Goal: Task Accomplishment & Management: Manage account settings

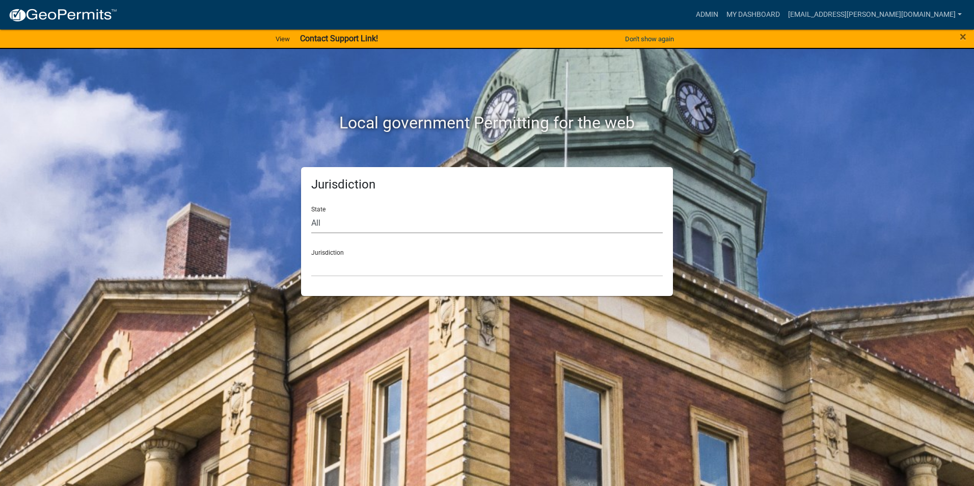
click at [354, 225] on select "All [US_STATE] [US_STATE] [US_STATE] [US_STATE] [US_STATE] [US_STATE] [US_STATE…" at bounding box center [487, 223] width 352 height 21
select select "[US_STATE]"
click at [311, 213] on select "All [US_STATE] [US_STATE] [US_STATE] [US_STATE] [US_STATE] [US_STATE] [US_STATE…" at bounding box center [487, 223] width 352 height 21
click at [354, 269] on select "City of [GEOGRAPHIC_DATA], [US_STATE] City of [GEOGRAPHIC_DATA], [US_STATE] Cit…" at bounding box center [487, 266] width 352 height 21
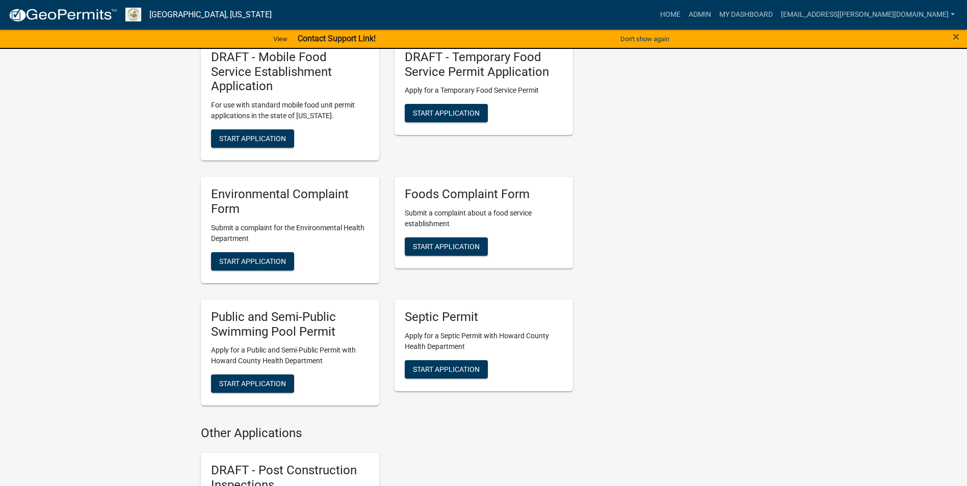
scroll to position [1529, 0]
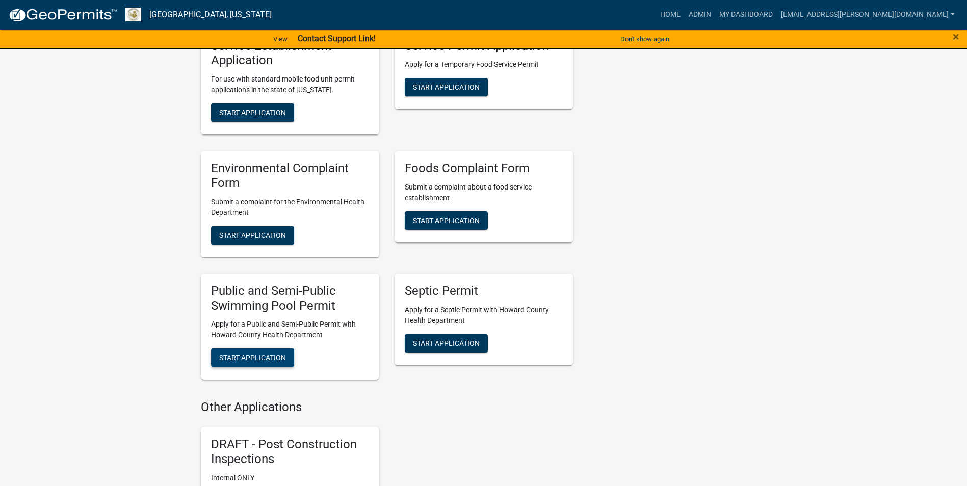
click at [232, 358] on span "Start Application" at bounding box center [252, 358] width 67 height 8
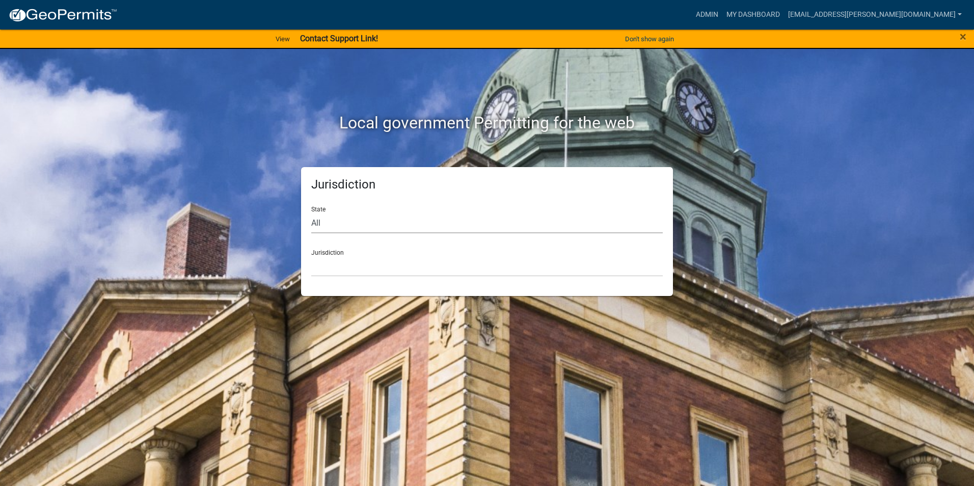
click at [321, 227] on select "All [US_STATE] [US_STATE] [US_STATE] [US_STATE] [US_STATE] [US_STATE] [US_STATE…" at bounding box center [487, 223] width 352 height 21
select select "[US_STATE]"
click at [311, 213] on select "All [US_STATE] [US_STATE] [US_STATE] [US_STATE] [US_STATE] [US_STATE] [US_STATE…" at bounding box center [487, 223] width 352 height 21
click at [342, 250] on div "Jurisdiction City of [GEOGRAPHIC_DATA], [US_STATE] City of [GEOGRAPHIC_DATA], […" at bounding box center [487, 259] width 352 height 35
click at [343, 262] on select "City of [GEOGRAPHIC_DATA], [US_STATE] City of [GEOGRAPHIC_DATA], [US_STATE] Cit…" at bounding box center [487, 266] width 352 height 21
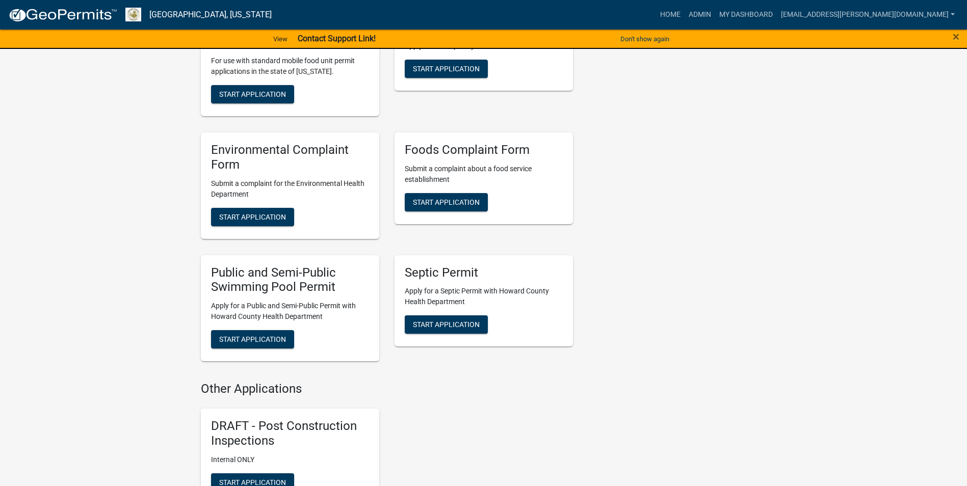
scroll to position [1580, 0]
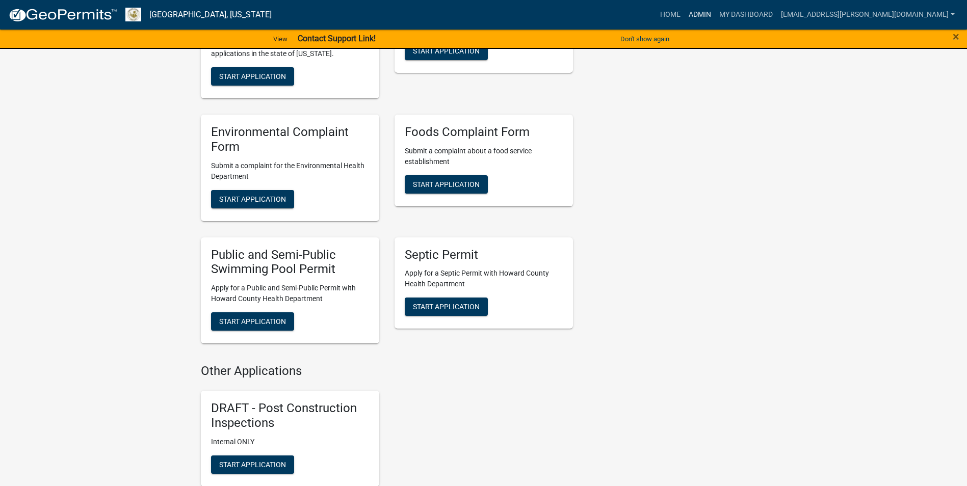
click at [715, 16] on link "Admin" at bounding box center [699, 14] width 31 height 19
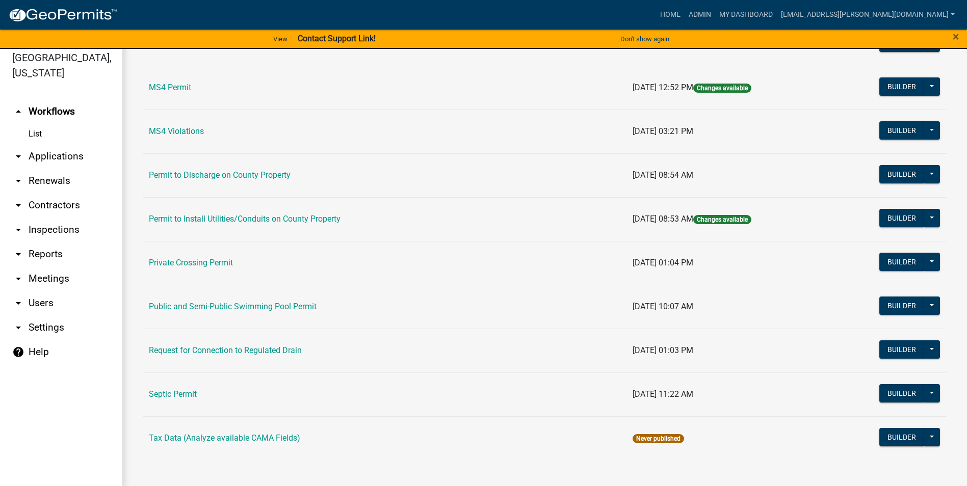
scroll to position [12, 0]
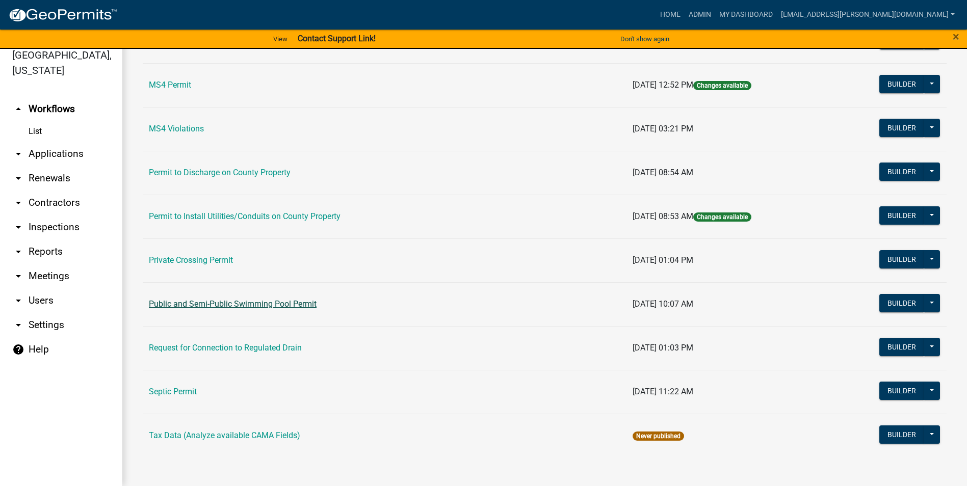
click at [300, 302] on link "Public and Semi-Public Swimming Pool Permit" at bounding box center [233, 304] width 168 height 10
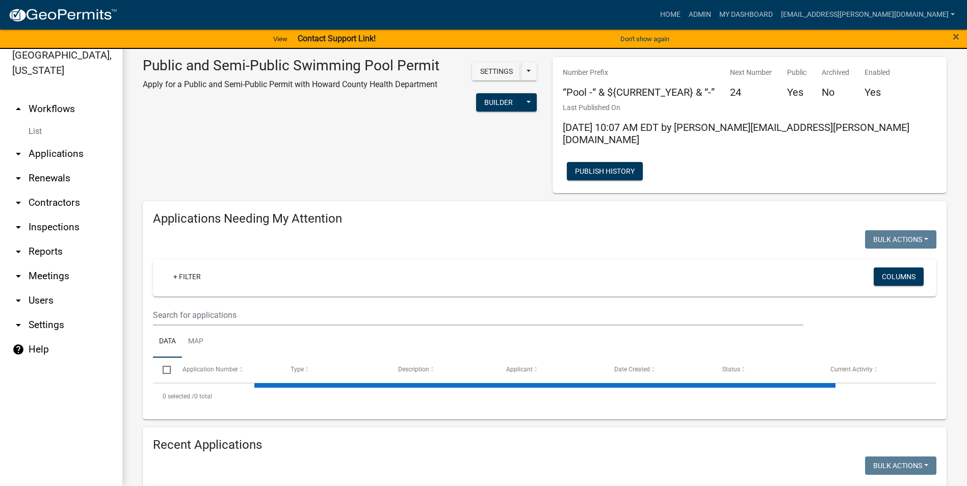
select select "3: 100"
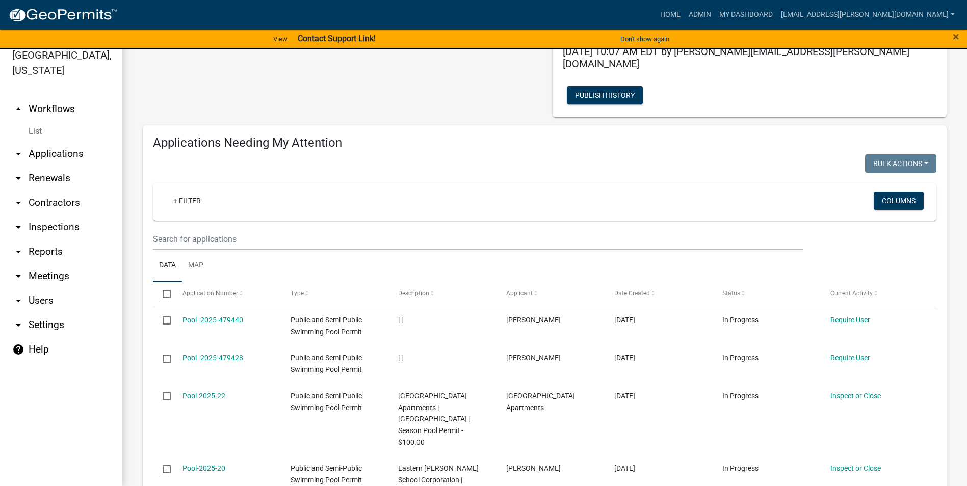
scroll to position [102, 0]
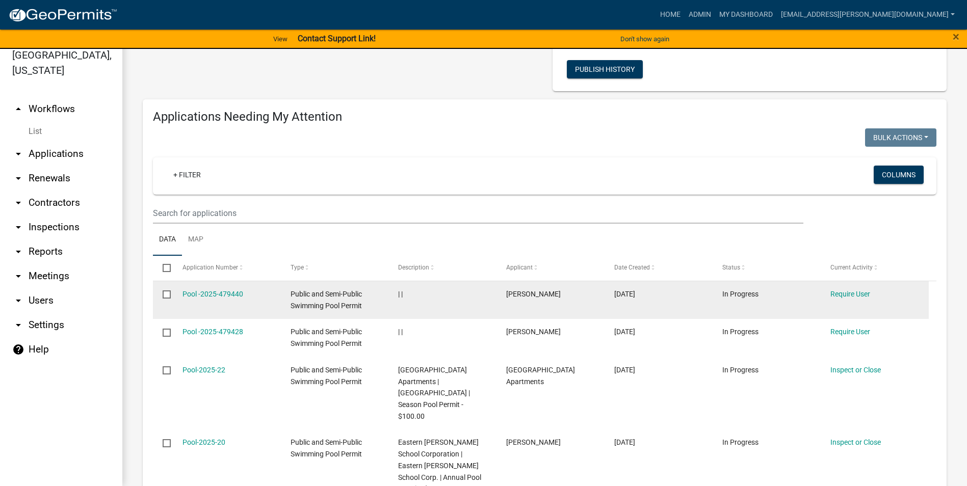
drag, startPoint x: 861, startPoint y: 280, endPoint x: 168, endPoint y: 282, distance: 692.6
click at [168, 290] on input "checkbox" at bounding box center [166, 293] width 7 height 7
checkbox input "true"
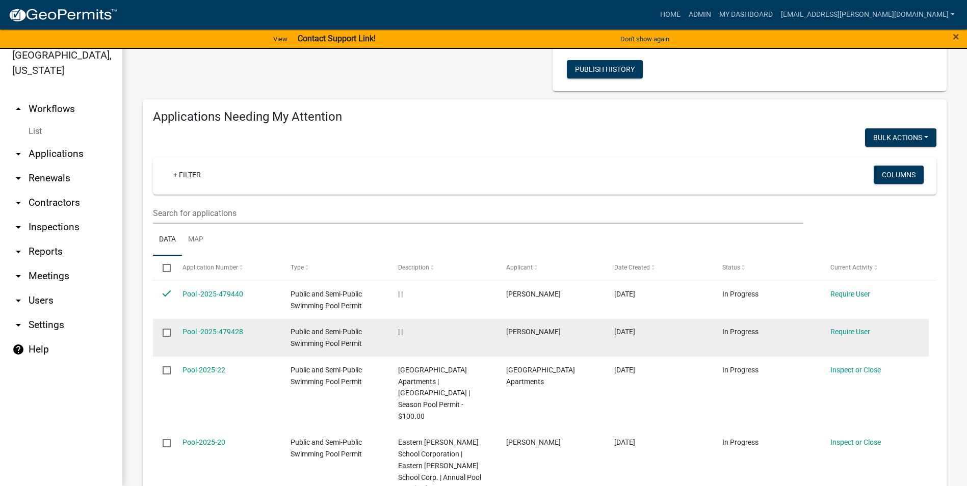
click at [165, 329] on input "checkbox" at bounding box center [166, 332] width 7 height 7
checkbox input "true"
drag, startPoint x: 165, startPoint y: 318, endPoint x: 527, endPoint y: 325, distance: 362.4
click at [527, 326] on div "[PERSON_NAME]" at bounding box center [550, 332] width 89 height 12
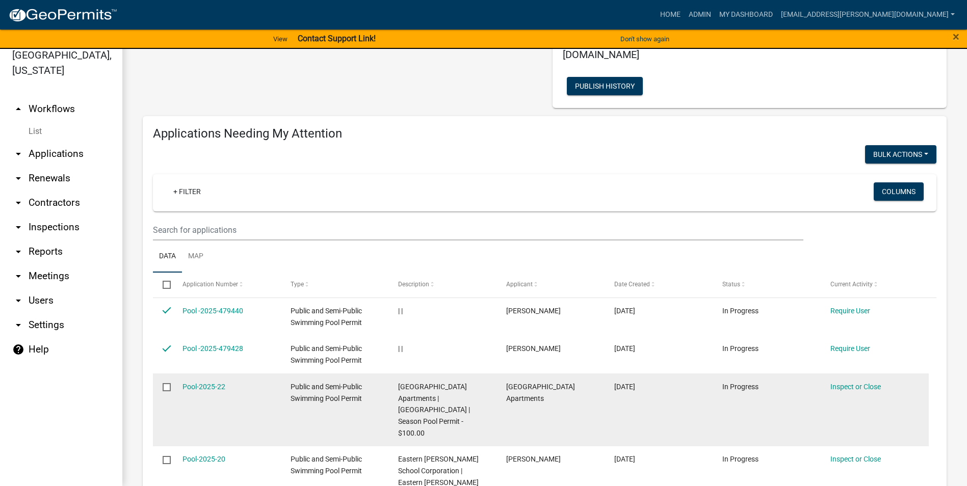
scroll to position [0, 0]
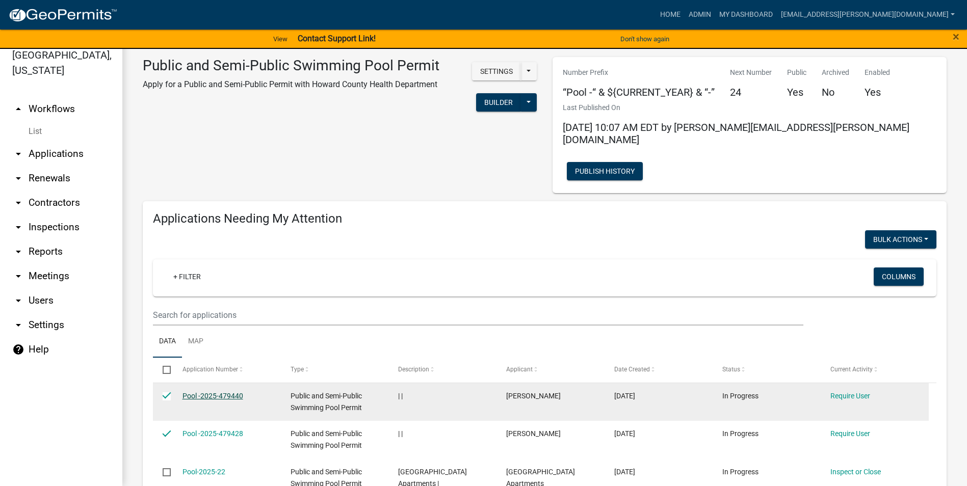
click at [207, 392] on link "Pool -2025-479440" at bounding box center [212, 396] width 61 height 8
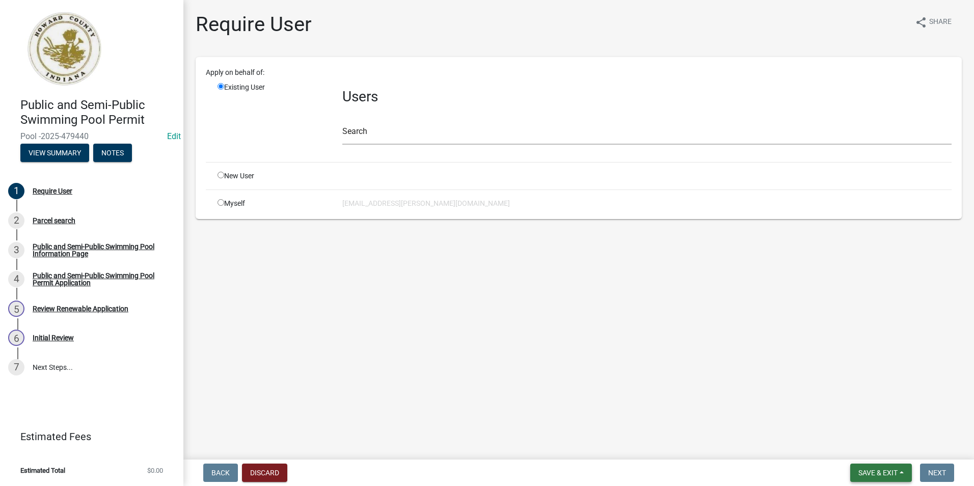
click at [890, 475] on span "Save & Exit" at bounding box center [878, 473] width 39 height 8
click at [906, 315] on main "Require User share Share Apply on behalf of: Existing User Users Search New Use…" at bounding box center [578, 228] width 791 height 456
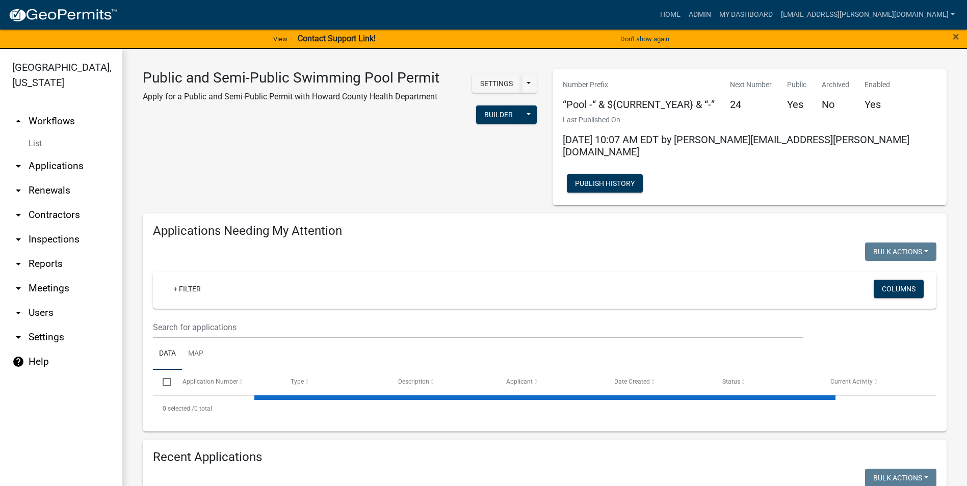
select select "3: 100"
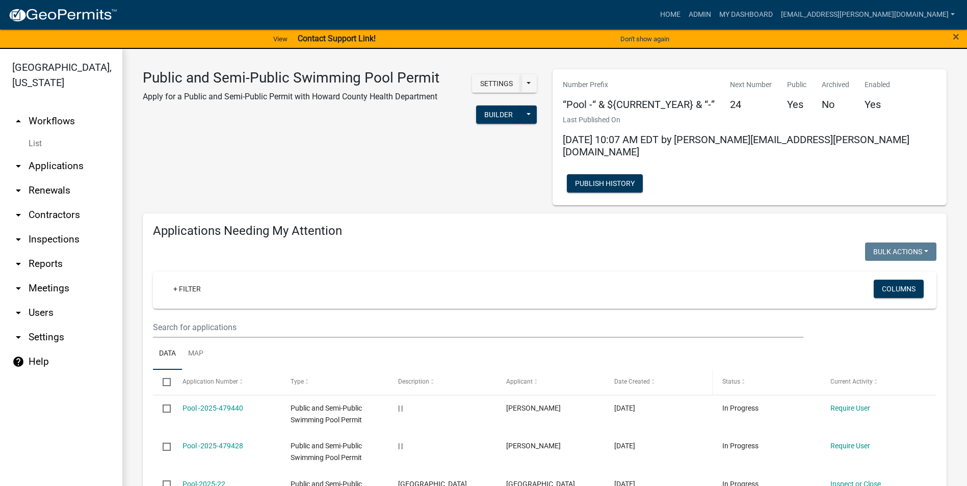
scroll to position [102, 0]
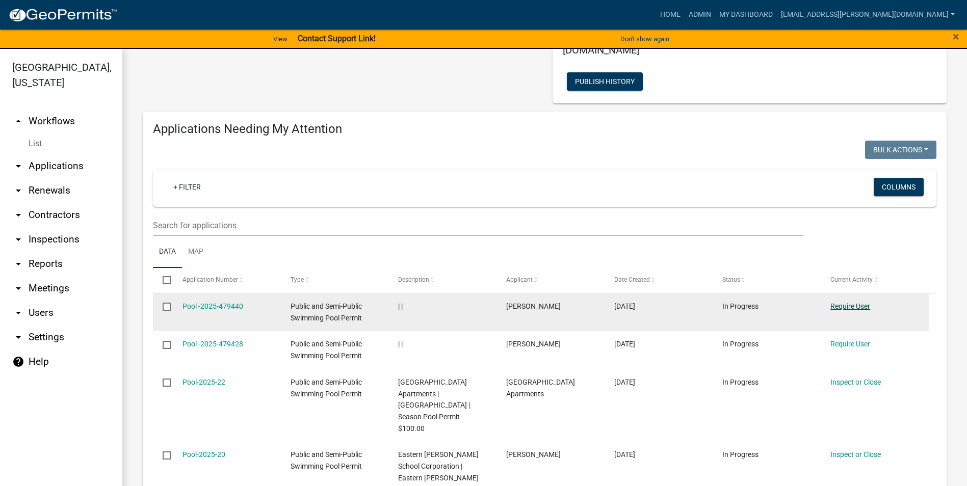
drag, startPoint x: 841, startPoint y: 289, endPoint x: 833, endPoint y: 294, distance: 8.9
click at [833, 302] on link "Require User" at bounding box center [850, 306] width 40 height 8
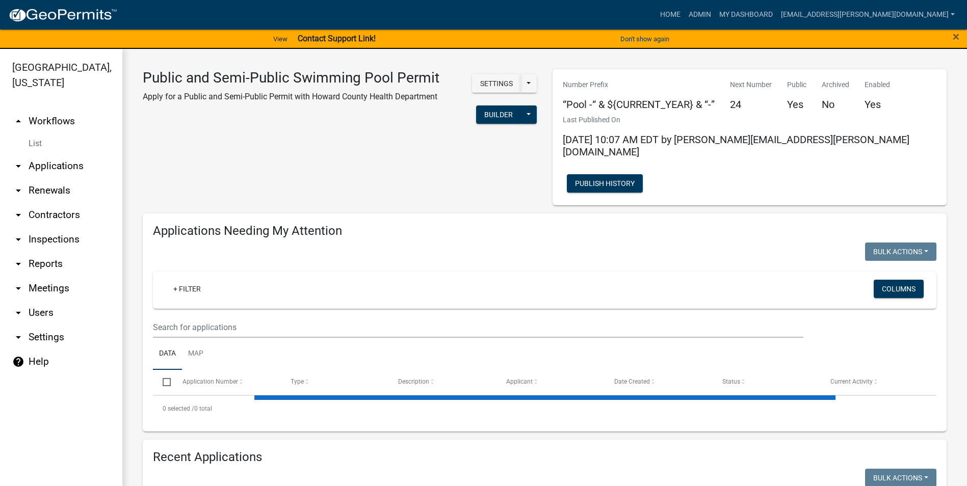
select select "3: 100"
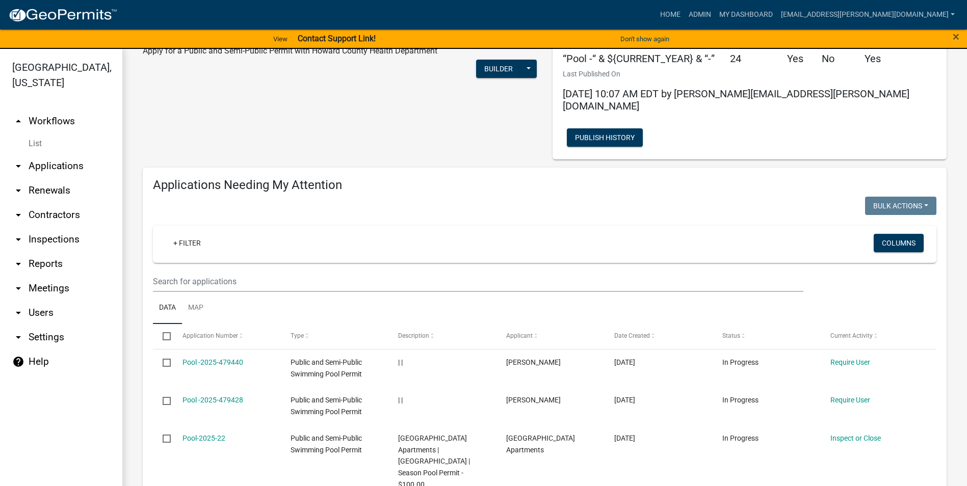
scroll to position [102, 0]
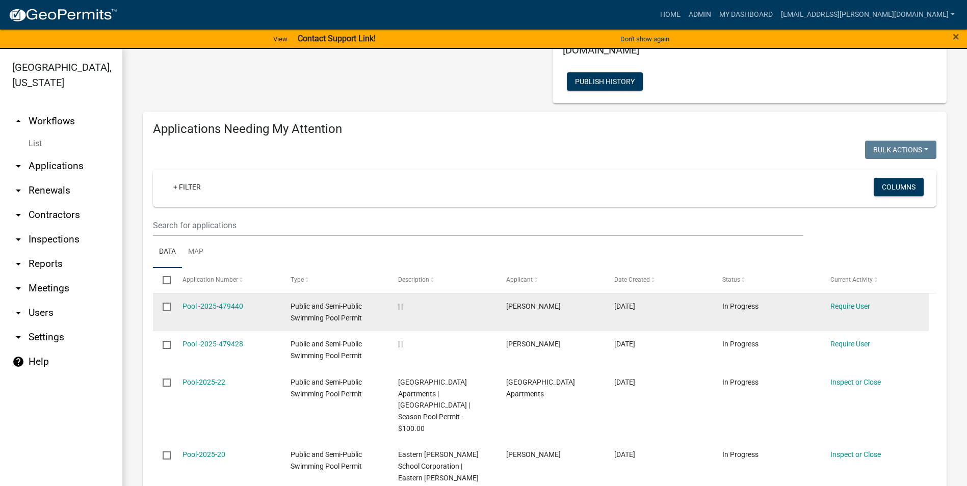
click at [168, 303] on input "checkbox" at bounding box center [166, 306] width 7 height 7
checkbox input "true"
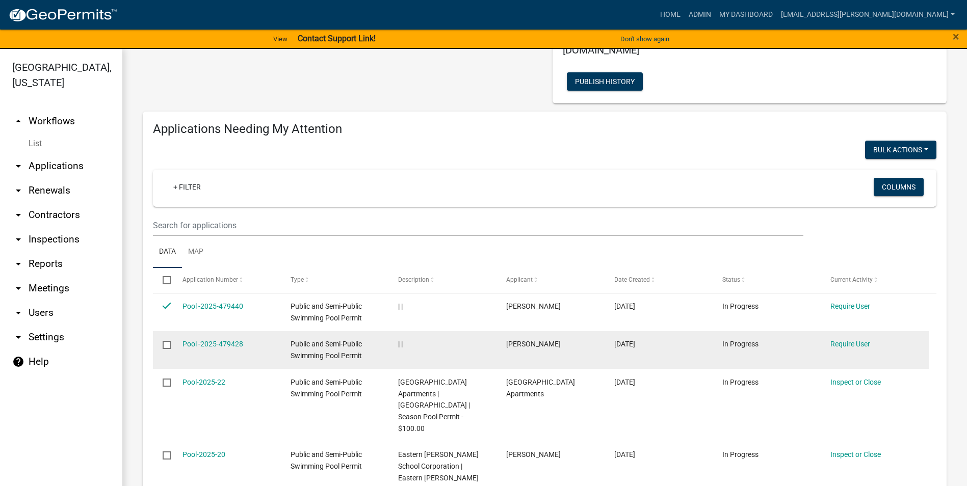
click at [170, 331] on datatable-body-cell at bounding box center [162, 350] width 19 height 38
click at [169, 341] on input "checkbox" at bounding box center [166, 344] width 7 height 7
checkbox input "true"
drag, startPoint x: 169, startPoint y: 334, endPoint x: 496, endPoint y: 339, distance: 327.7
click at [498, 339] on datatable-body-cell "[PERSON_NAME]" at bounding box center [550, 350] width 108 height 38
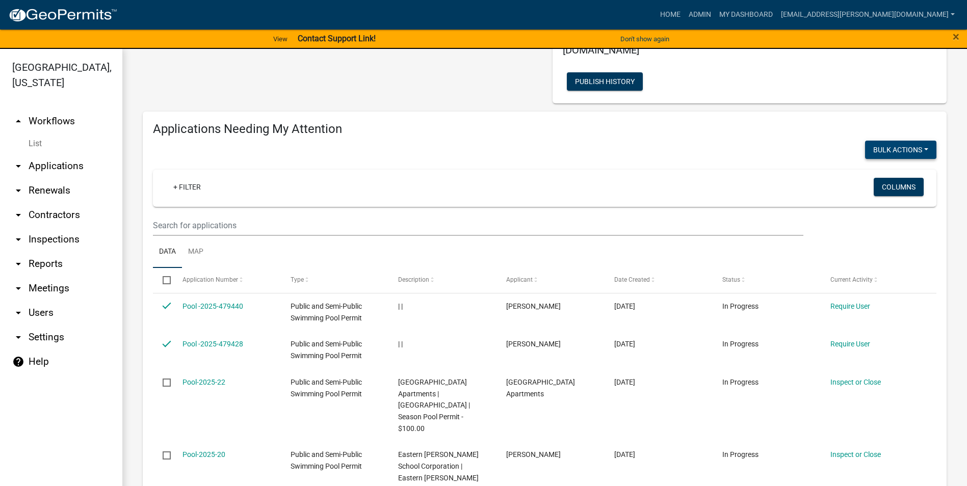
click at [886, 141] on button "Bulk Actions" at bounding box center [900, 150] width 71 height 18
click at [880, 164] on button "Void" at bounding box center [896, 176] width 82 height 24
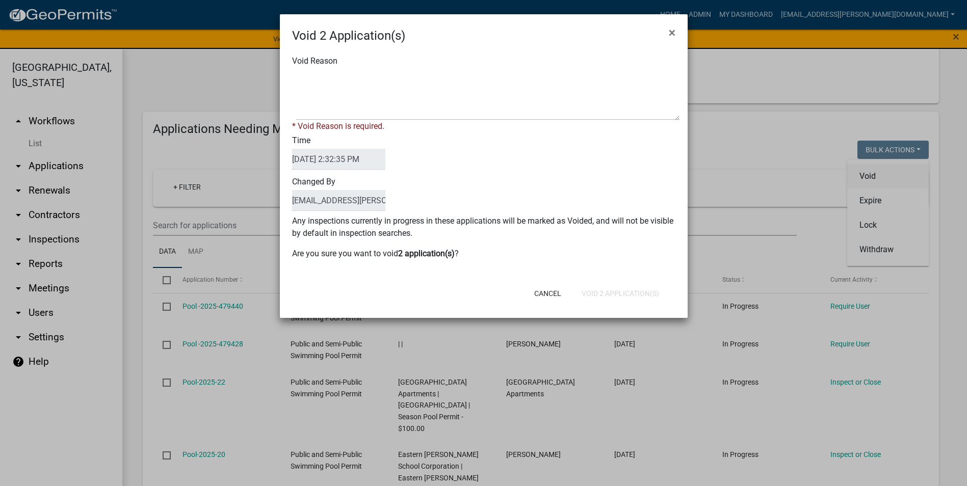
checkbox input "false"
click at [364, 120] on div "* Void Reason is required." at bounding box center [487, 126] width 383 height 12
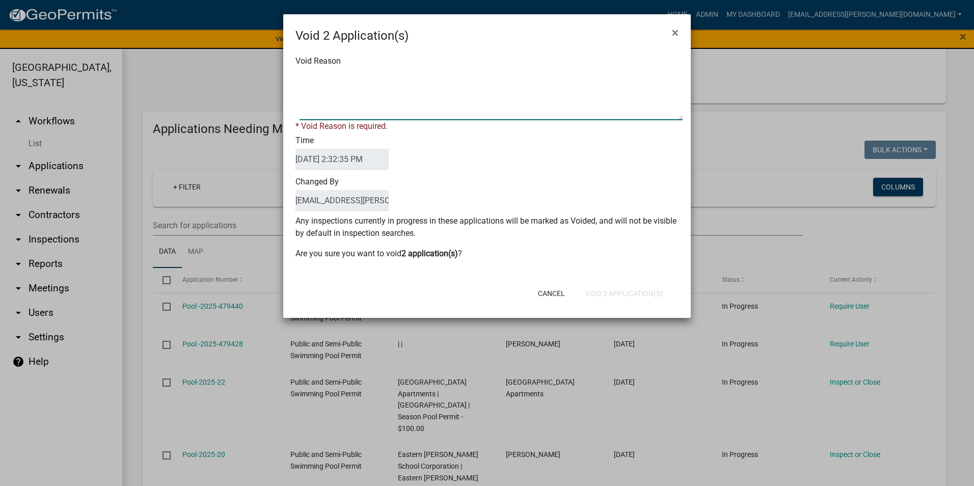
click at [368, 112] on textarea "Void Reason" at bounding box center [491, 94] width 383 height 51
type textarea "Was testing the permits"
click at [603, 293] on div "Cancel Void 2 Application(s)" at bounding box center [553, 293] width 251 height 27
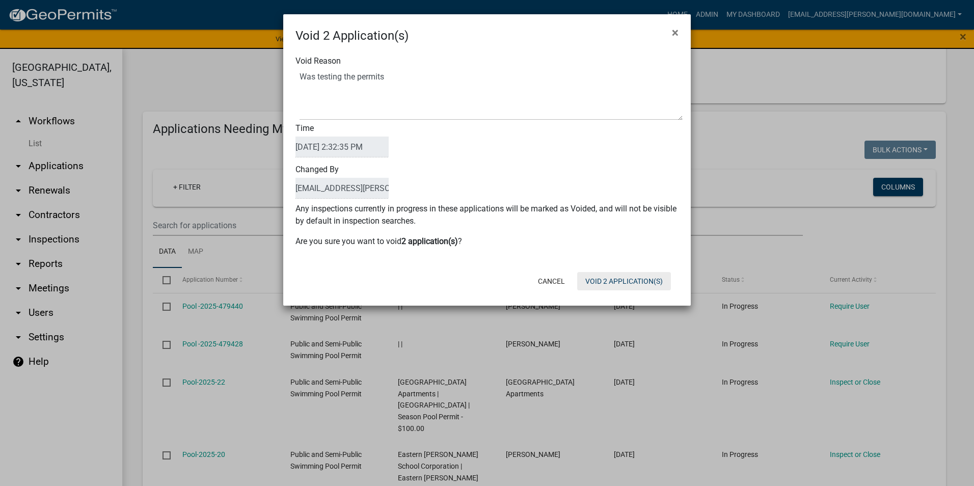
click at [602, 286] on button "Void 2 Application(s)" at bounding box center [624, 281] width 94 height 18
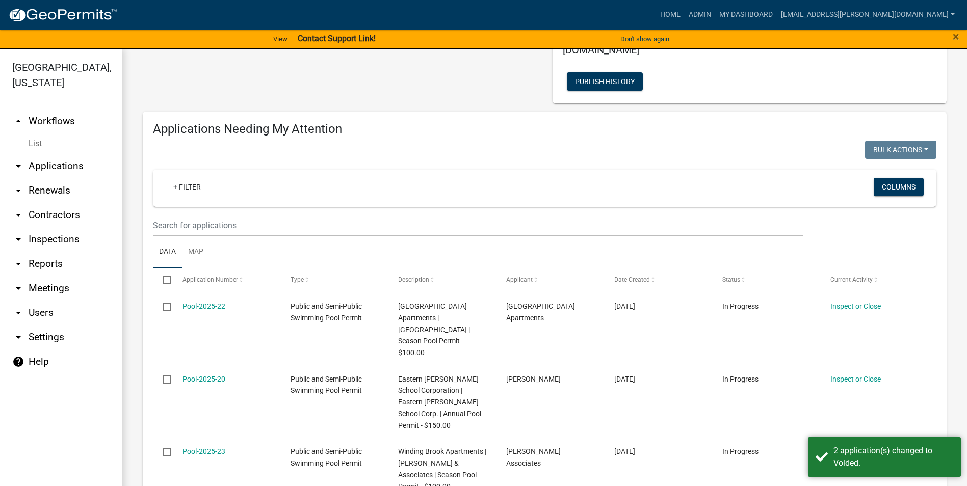
click at [44, 163] on link "arrow_drop_down Applications" at bounding box center [61, 166] width 122 height 24
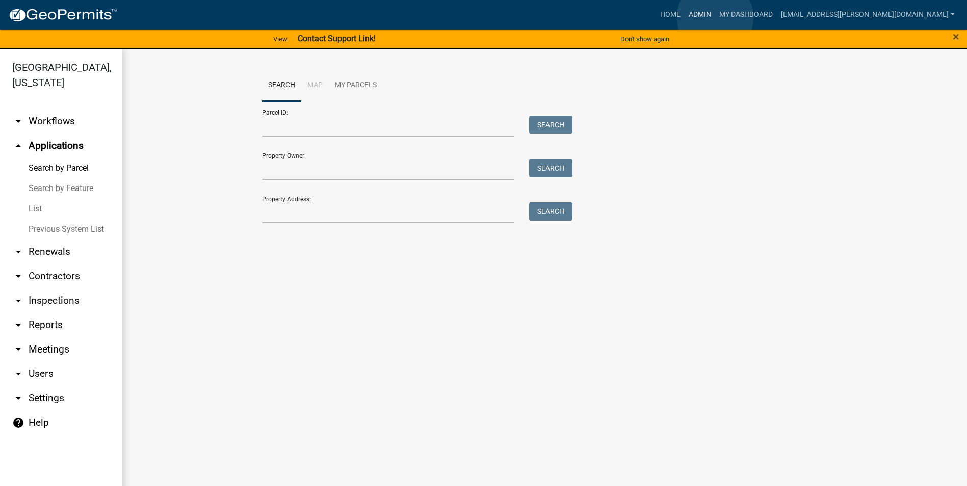
click at [715, 17] on link "Admin" at bounding box center [699, 14] width 31 height 19
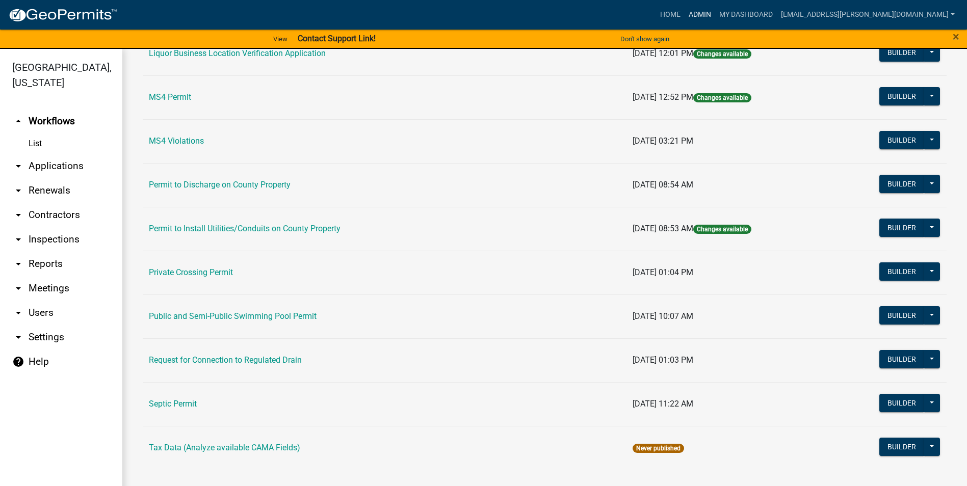
scroll to position [12, 0]
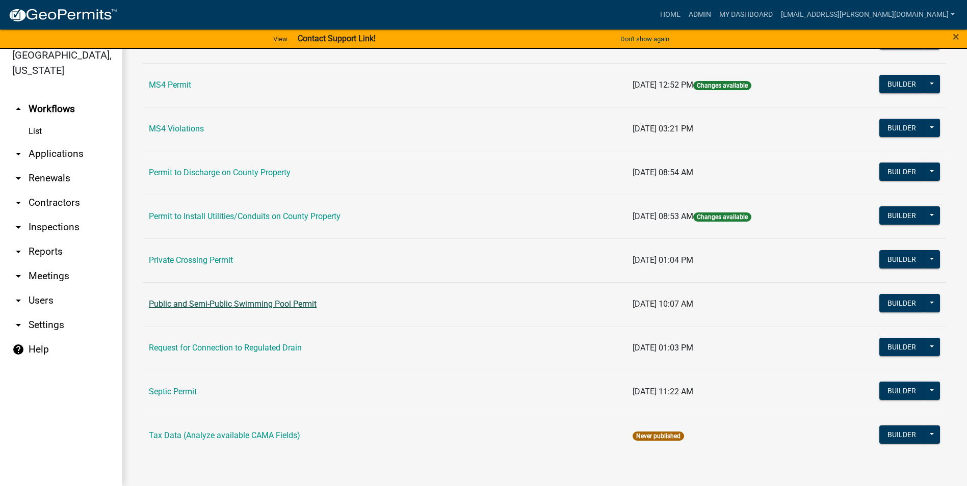
click at [265, 301] on link "Public and Semi-Public Swimming Pool Permit" at bounding box center [233, 304] width 168 height 10
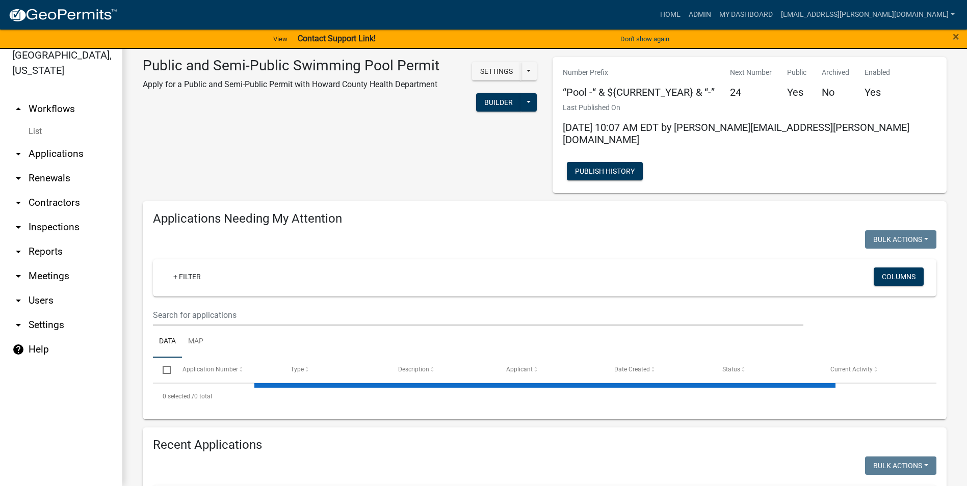
select select "3: 100"
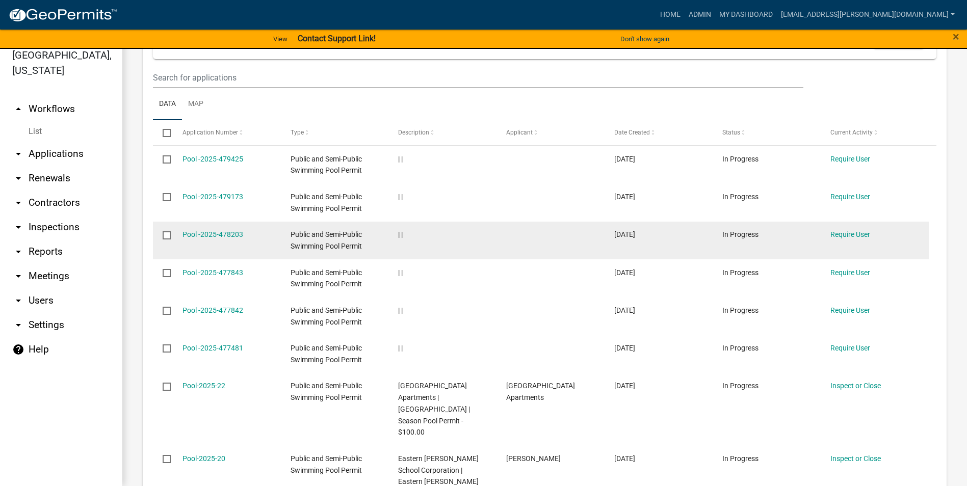
scroll to position [1427, 0]
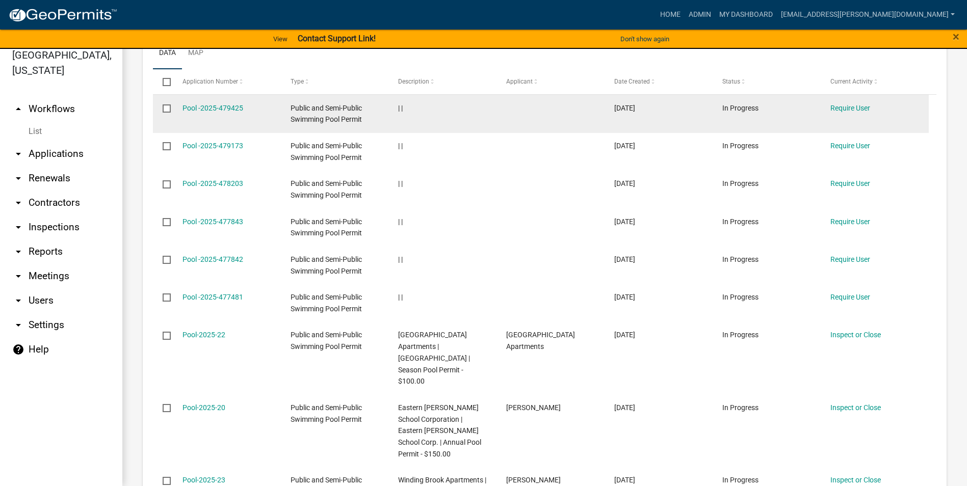
click at [167, 104] on input "checkbox" at bounding box center [166, 107] width 7 height 7
checkbox input "true"
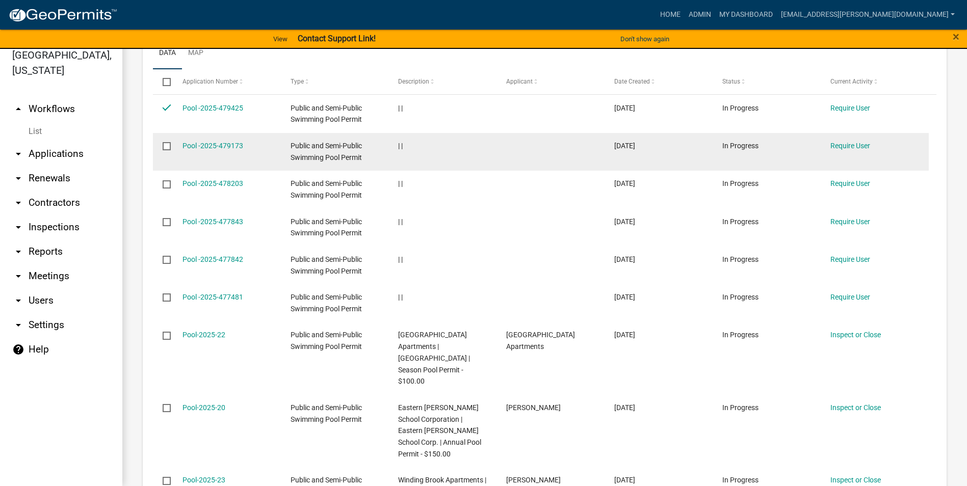
click at [169, 142] on input "checkbox" at bounding box center [166, 145] width 7 height 7
checkbox input "true"
drag, startPoint x: 168, startPoint y: 123, endPoint x: 324, endPoint y: 112, distance: 155.9
click at [324, 133] on datatable-body-cell "Public and Semi-Public Swimming Pool Permit" at bounding box center [334, 152] width 108 height 38
click at [860, 142] on link "Require User" at bounding box center [850, 146] width 40 height 8
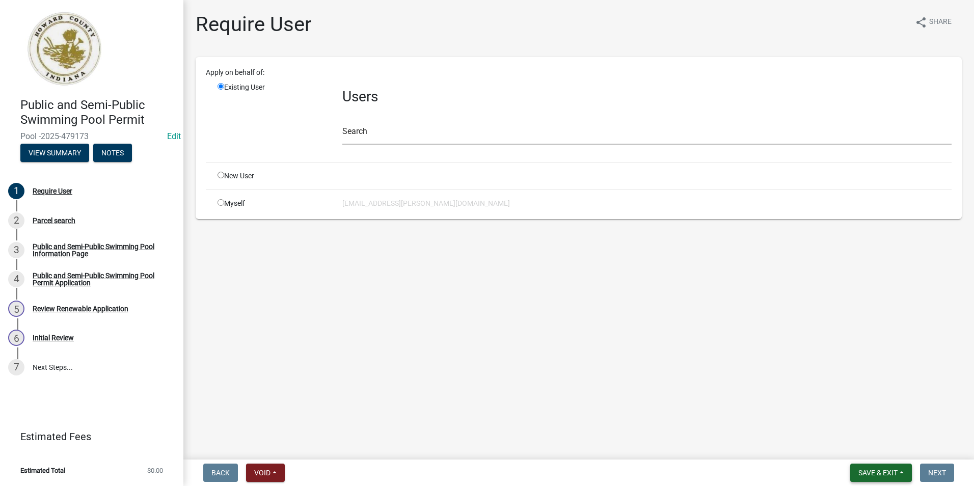
click at [879, 478] on button "Save & Exit" at bounding box center [882, 473] width 62 height 18
click at [939, 407] on main "Require User share Share Apply on behalf of: Existing User Users Search New Use…" at bounding box center [578, 228] width 791 height 456
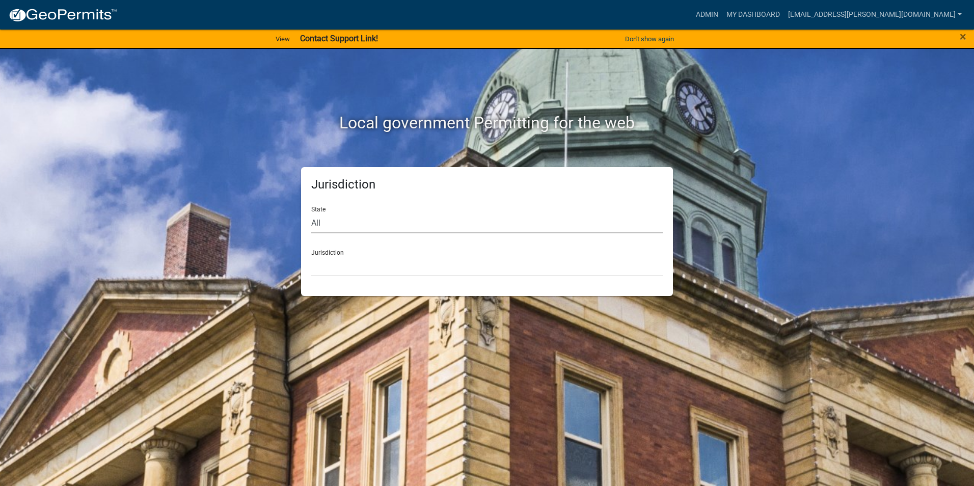
click at [387, 217] on select "All [US_STATE] [US_STATE] [US_STATE] [US_STATE] [US_STATE] [US_STATE] [US_STATE…" at bounding box center [487, 223] width 352 height 21
click at [311, 213] on select "All [US_STATE] [US_STATE] [US_STATE] [US_STATE] [US_STATE] [US_STATE] [US_STATE…" at bounding box center [487, 223] width 352 height 21
click at [400, 235] on form "State All Colorado Georgia Indiana Iowa Kansas Minnesota Ohio South Carolina Wi…" at bounding box center [487, 237] width 352 height 78
click at [400, 223] on select "All [US_STATE] [US_STATE] [US_STATE] [US_STATE] [US_STATE] [US_STATE] [US_STATE…" at bounding box center [487, 223] width 352 height 21
select select "[US_STATE]"
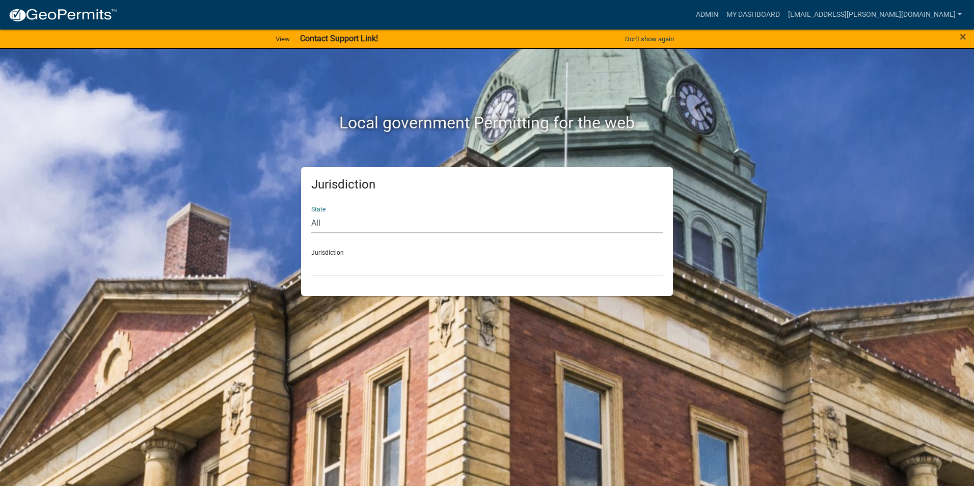
click at [311, 213] on select "All [US_STATE] [US_STATE] [US_STATE] [US_STATE] [US_STATE] [US_STATE] [US_STATE…" at bounding box center [487, 223] width 352 height 21
click at [392, 250] on div "Jurisdiction City of [GEOGRAPHIC_DATA], [US_STATE] City of [GEOGRAPHIC_DATA], […" at bounding box center [487, 259] width 352 height 35
click at [389, 270] on select "City of [GEOGRAPHIC_DATA], [US_STATE] City of [GEOGRAPHIC_DATA], [US_STATE] Cit…" at bounding box center [487, 266] width 352 height 21
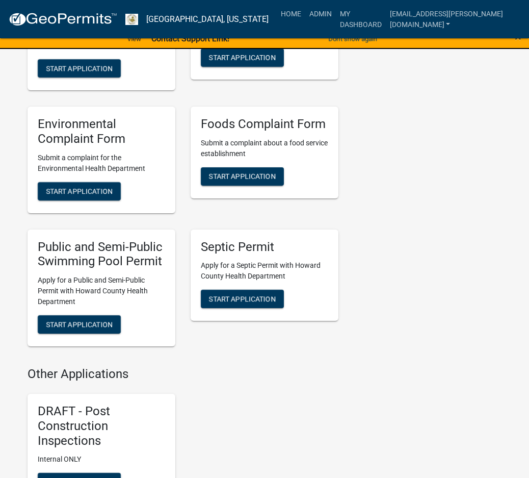
scroll to position [1733, 0]
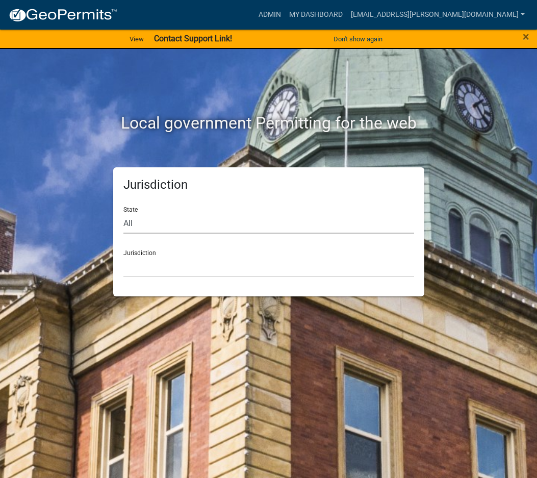
click at [286, 219] on select "All [US_STATE] [US_STATE] [US_STATE] [US_STATE] [US_STATE] [US_STATE] [US_STATE…" at bounding box center [268, 223] width 290 height 21
select select "[US_STATE]"
click at [123, 213] on select "All [US_STATE] [US_STATE] [US_STATE] [US_STATE] [US_STATE] [US_STATE] [US_STATE…" at bounding box center [268, 223] width 290 height 21
click at [266, 264] on select "City of [GEOGRAPHIC_DATA], [US_STATE] City of [GEOGRAPHIC_DATA], [US_STATE] Cit…" at bounding box center [268, 266] width 290 height 21
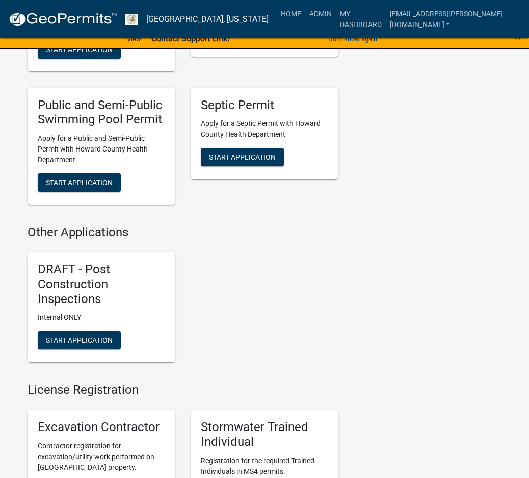
scroll to position [1886, 0]
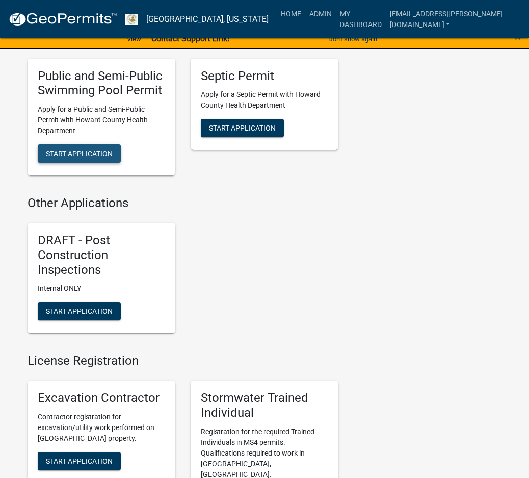
click at [83, 157] on span "Start Application" at bounding box center [79, 153] width 67 height 8
